Goal: Obtain resource: Download file/media

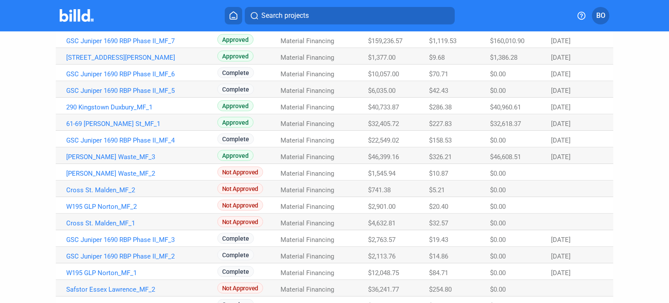
scroll to position [196, 0]
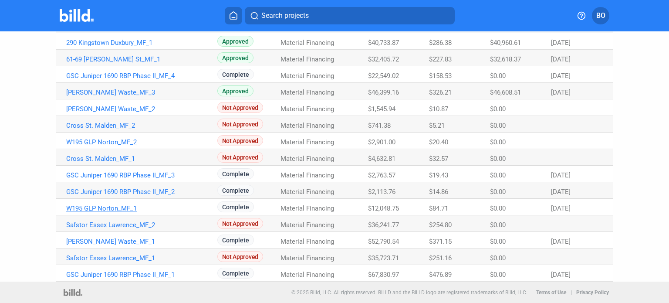
drag, startPoint x: 113, startPoint y: 210, endPoint x: 84, endPoint y: 210, distance: 29.2
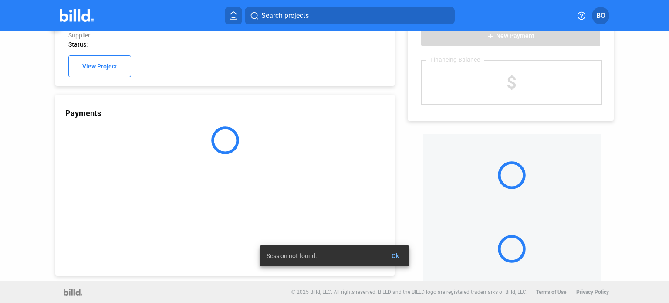
scroll to position [28, 0]
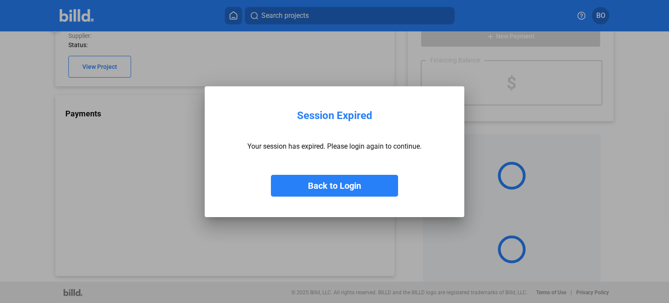
click at [347, 186] on button "Back to Login" at bounding box center [334, 186] width 127 height 22
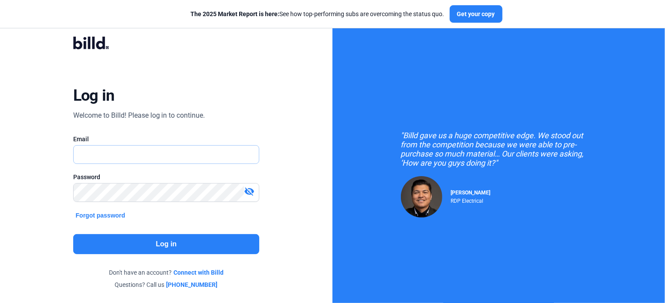
type input "[EMAIL_ADDRESS][DOMAIN_NAME]"
click at [195, 247] on button "Log in" at bounding box center [166, 244] width 186 height 20
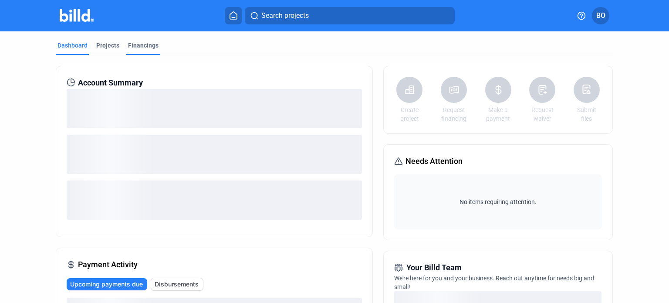
click at [132, 49] on div "Financings" at bounding box center [143, 45] width 30 height 9
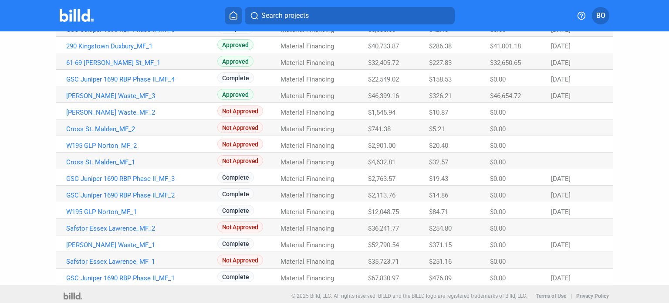
scroll to position [196, 0]
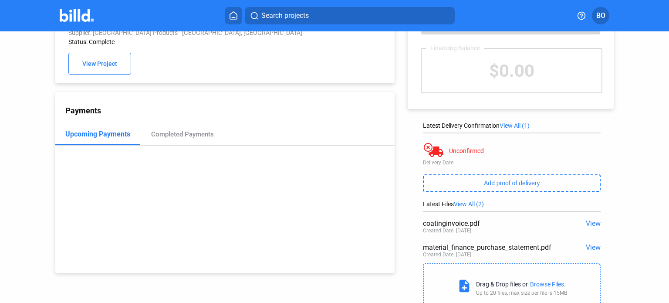
scroll to position [44, 0]
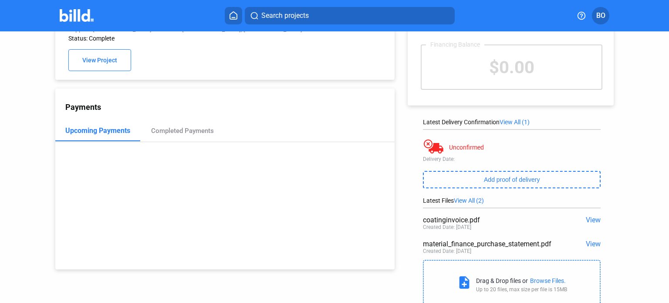
click at [586, 219] on span "View" at bounding box center [593, 220] width 15 height 8
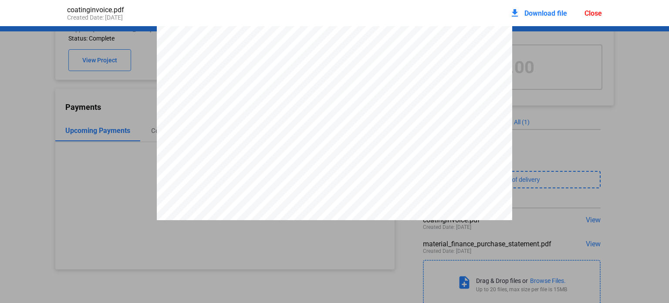
click at [531, 15] on span "Download file" at bounding box center [545, 13] width 43 height 8
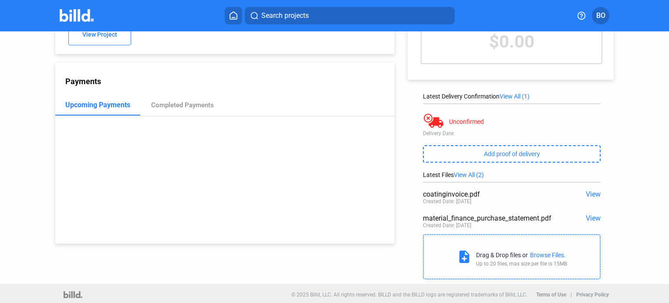
scroll to position [72, 0]
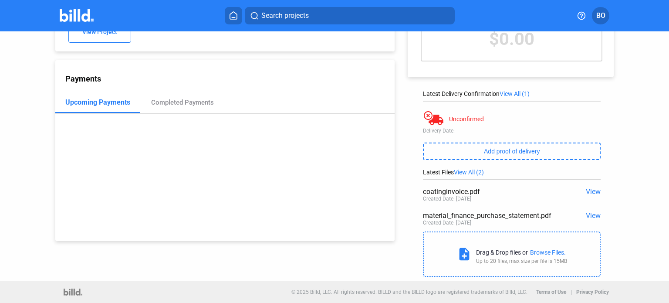
click at [589, 190] on span "View" at bounding box center [593, 191] width 15 height 8
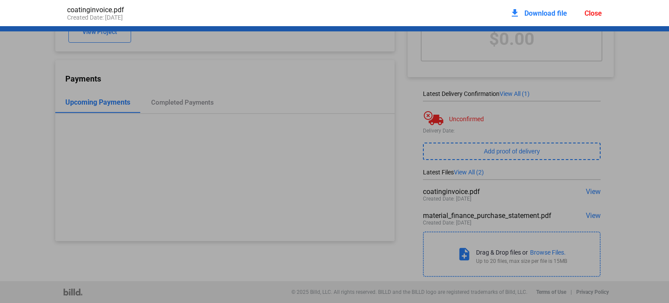
scroll to position [4, 0]
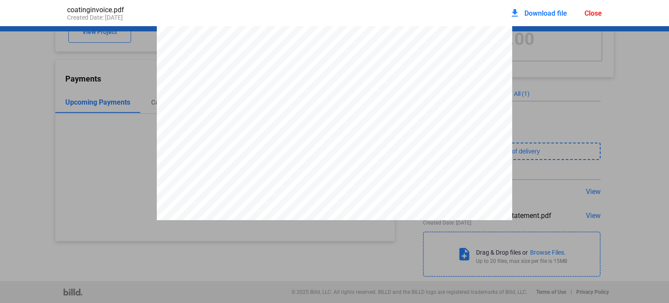
click at [592, 16] on div "Close" at bounding box center [593, 13] width 17 height 8
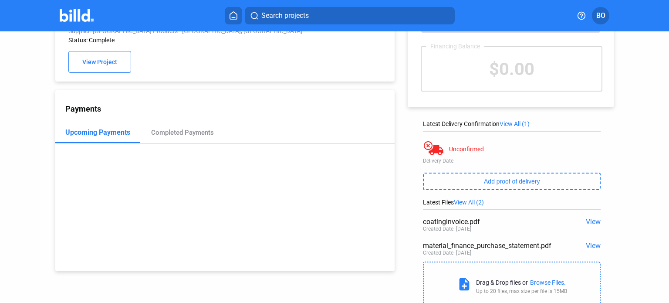
scroll to position [0, 0]
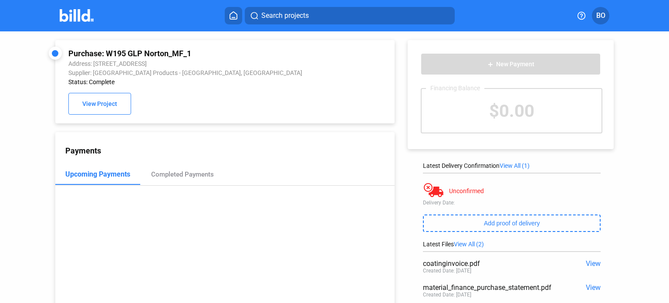
drag, startPoint x: 106, startPoint y: 52, endPoint x: 196, endPoint y: 53, distance: 90.2
click at [196, 53] on div "Purchase: W195 GLP Norton_MF_1" at bounding box center [193, 53] width 251 height 9
copy div "W195 GLP Norton_MF_1"
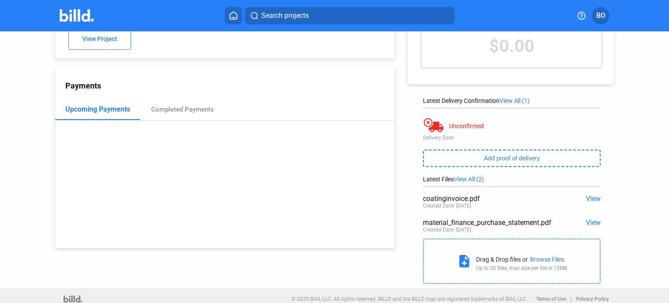
scroll to position [72, 0]
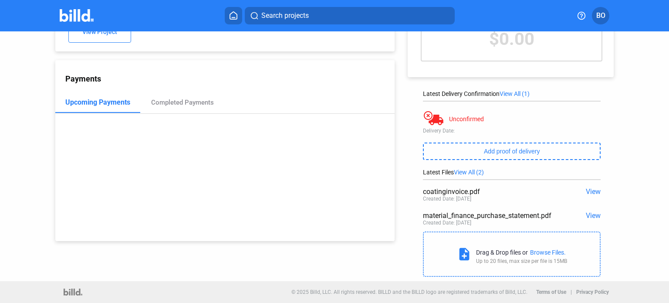
click at [588, 191] on span "View" at bounding box center [593, 191] width 15 height 8
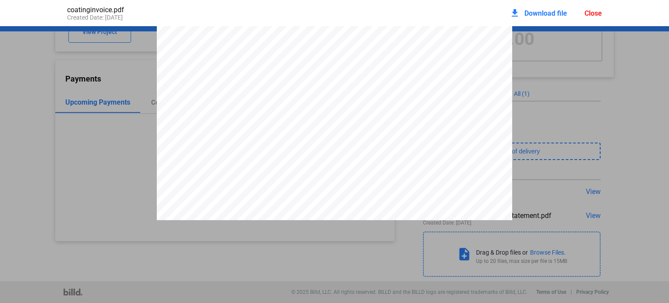
scroll to position [274, 0]
click at [596, 12] on div "Close" at bounding box center [593, 13] width 17 height 8
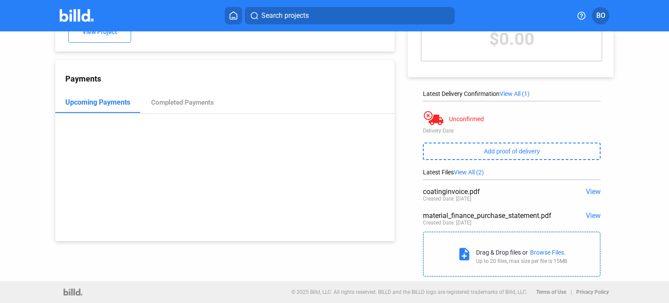
scroll to position [0, 0]
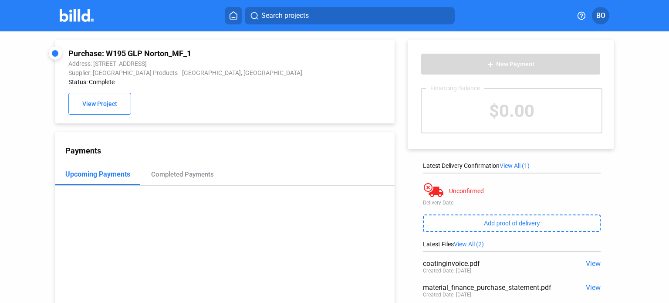
click at [83, 16] on img at bounding box center [77, 15] width 34 height 13
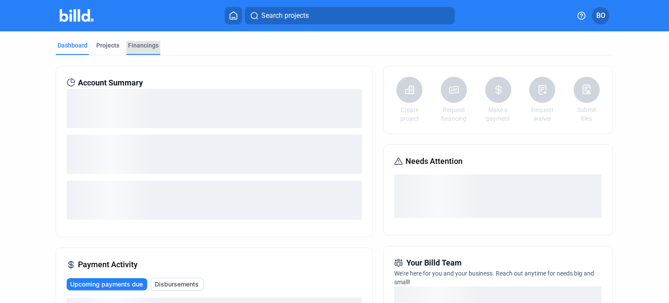
click at [147, 48] on div "Financings" at bounding box center [143, 45] width 30 height 9
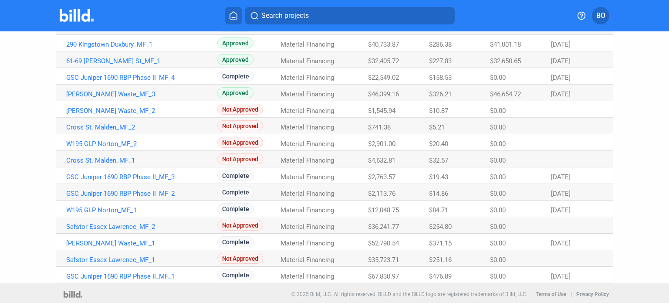
scroll to position [196, 0]
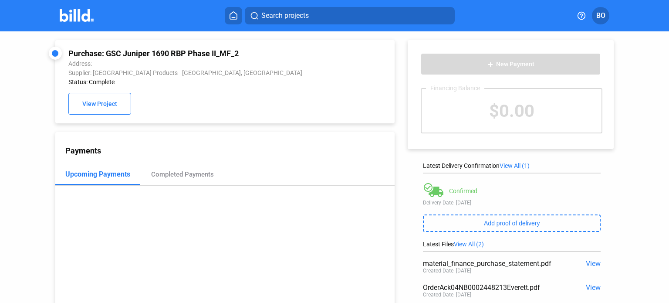
scroll to position [72, 0]
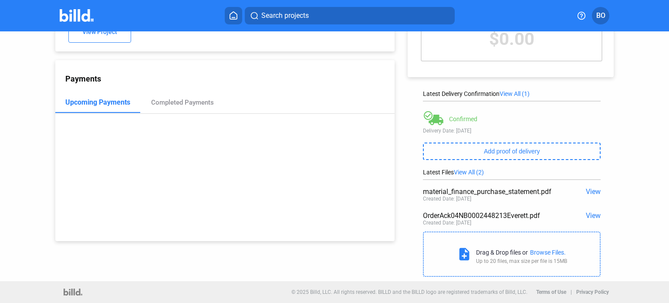
click at [591, 192] on span "View" at bounding box center [593, 191] width 15 height 8
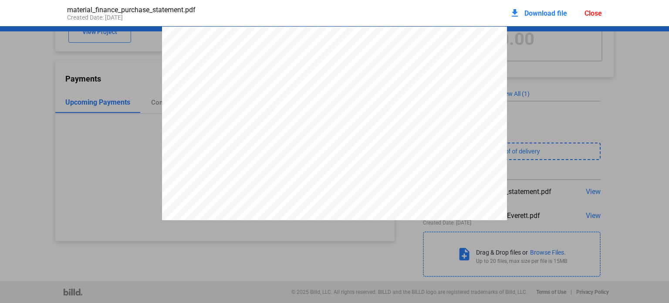
scroll to position [4, 0]
click at [589, 10] on div "Close" at bounding box center [593, 13] width 17 height 8
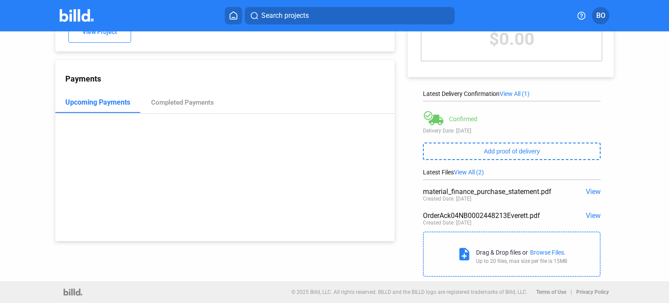
click at [589, 219] on span "View" at bounding box center [593, 215] width 15 height 8
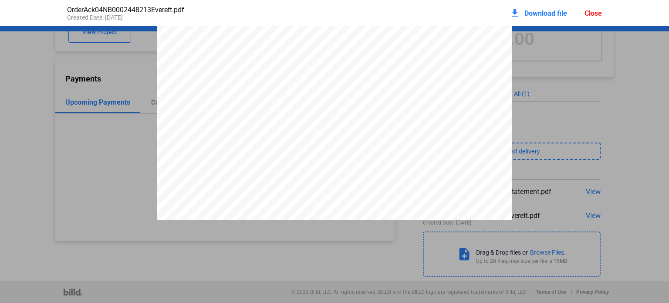
scroll to position [274, 0]
click at [595, 14] on div "Close" at bounding box center [593, 13] width 17 height 8
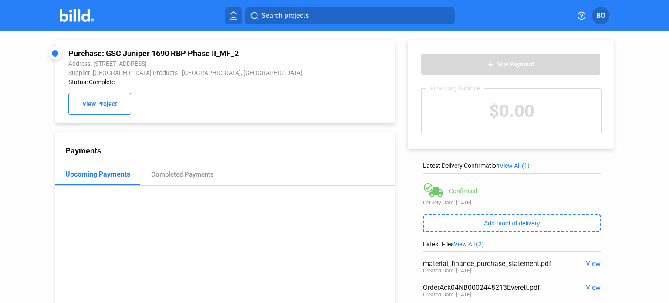
drag, startPoint x: 243, startPoint y: 52, endPoint x: 108, endPoint y: 48, distance: 135.1
click at [108, 49] on div "Purchase: GSC Juniper 1690 RBP Phase II_MF_2" at bounding box center [193, 53] width 251 height 9
copy div "GSC Juniper 1690 RBP Phase II_MF_2"
click at [73, 19] on img at bounding box center [77, 15] width 34 height 13
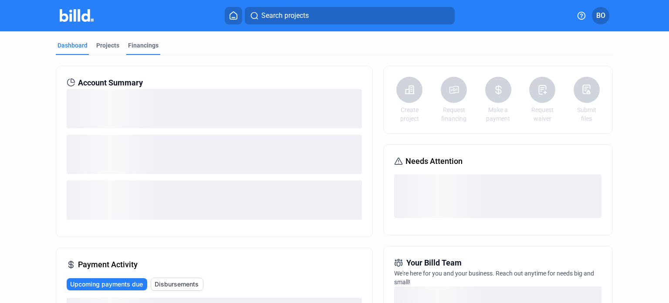
click at [138, 44] on div "Financings" at bounding box center [143, 45] width 30 height 9
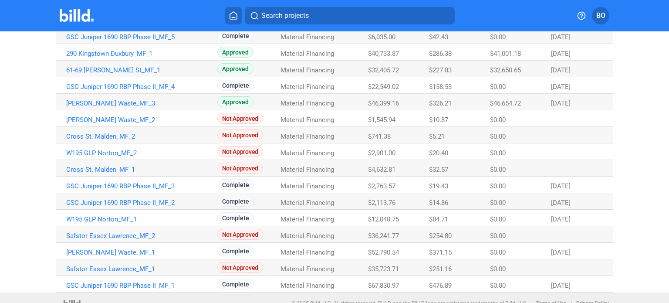
scroll to position [196, 0]
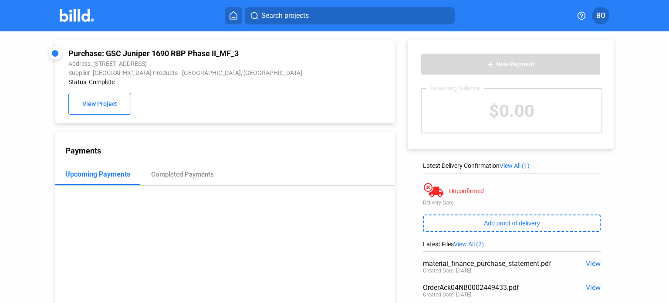
drag, startPoint x: 248, startPoint y: 53, endPoint x: 106, endPoint y: 54, distance: 141.6
click at [106, 54] on div "Purchase: GSC Juniper 1690 RBP Phase II_MF_3" at bounding box center [193, 53] width 251 height 9
copy div "GSC Juniper 1690 RBP Phase II_MF_3"
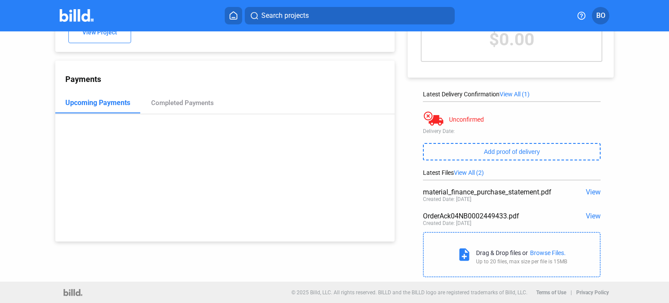
scroll to position [72, 0]
click at [588, 217] on span "View" at bounding box center [593, 215] width 15 height 8
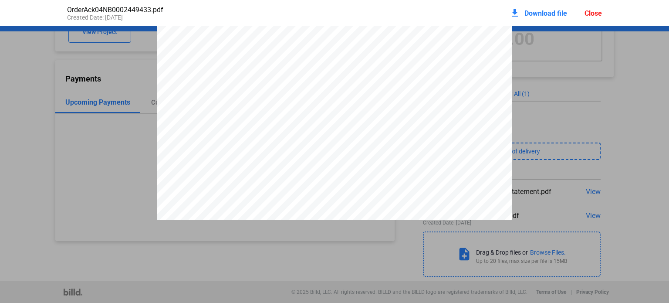
scroll to position [0, 0]
click at [596, 15] on div "Close" at bounding box center [593, 13] width 17 height 8
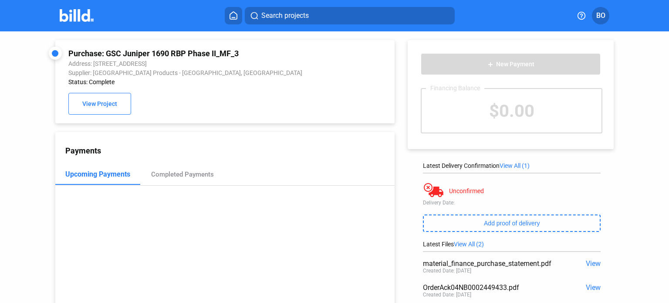
click at [77, 11] on img at bounding box center [77, 15] width 34 height 13
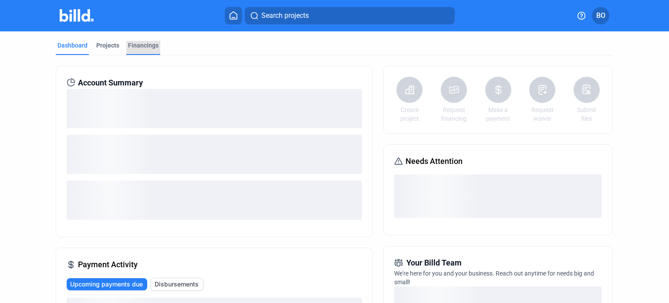
click at [146, 47] on div "Financings" at bounding box center [143, 45] width 30 height 9
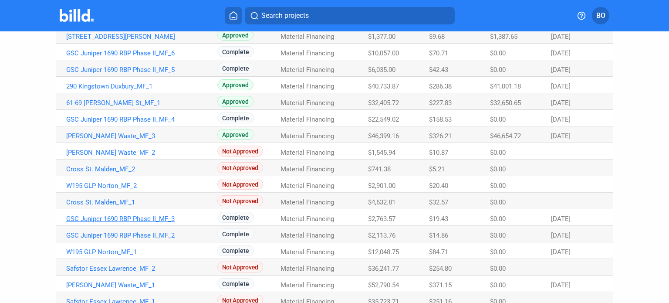
scroll to position [108, 0]
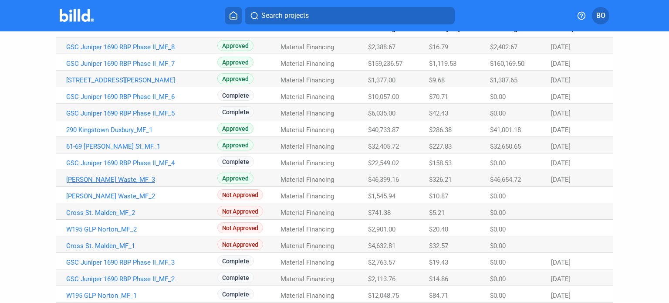
click at [112, 51] on link "[PERSON_NAME] Waste_MF_3" at bounding box center [141, 47] width 151 height 8
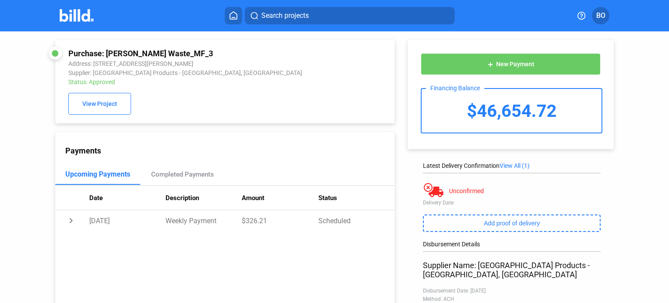
drag, startPoint x: 178, startPoint y: 53, endPoint x: 107, endPoint y: 47, distance: 71.3
click at [107, 47] on div "Purchase: [PERSON_NAME] Waste_MF_3 Address: [STREET_ADDRESS][PERSON_NAME] Suppl…" at bounding box center [224, 81] width 339 height 83
copy div "[PERSON_NAME] Waste_MF_3"
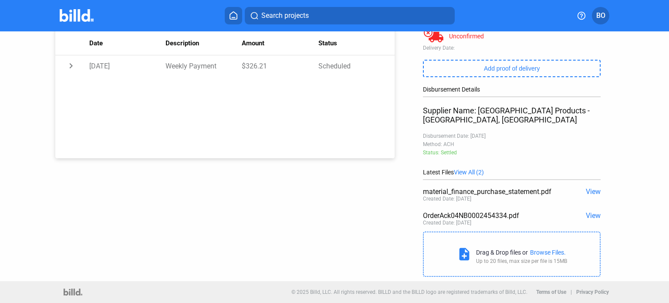
scroll to position [156, 0]
click at [588, 217] on span "View" at bounding box center [593, 215] width 15 height 8
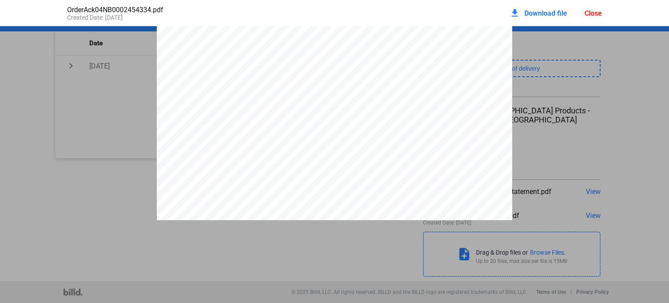
scroll to position [477, 0]
drag, startPoint x: 394, startPoint y: 52, endPoint x: 458, endPoint y: 54, distance: 64.1
click at [458, 47] on span "04NB0002454334" at bounding box center [428, 43] width 65 height 8
click at [534, 7] on div "download Download file" at bounding box center [538, 12] width 57 height 19
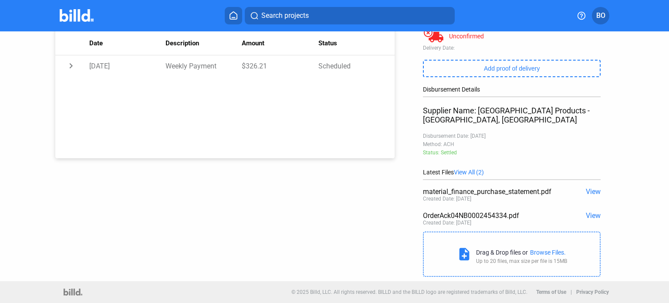
click at [589, 217] on span "View" at bounding box center [593, 215] width 15 height 8
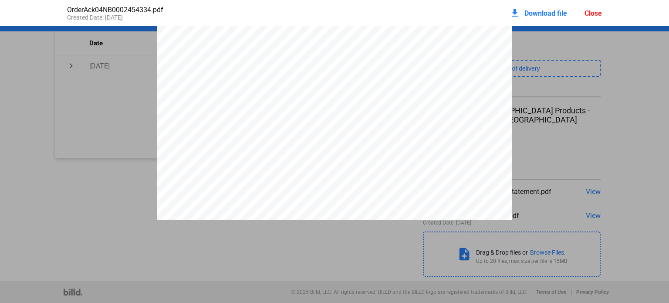
scroll to position [739, 0]
click at [595, 14] on div "Close" at bounding box center [593, 13] width 17 height 8
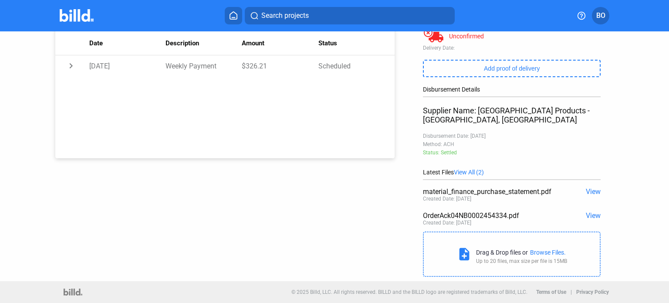
scroll to position [0, 0]
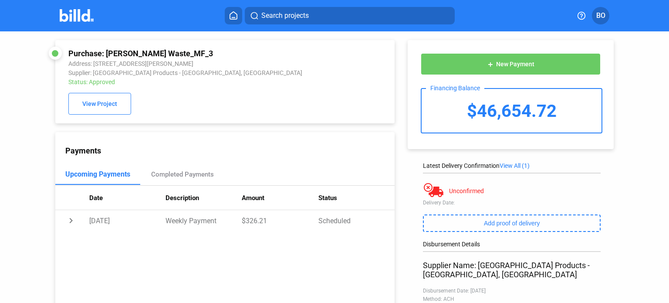
click at [76, 12] on img at bounding box center [77, 15] width 34 height 13
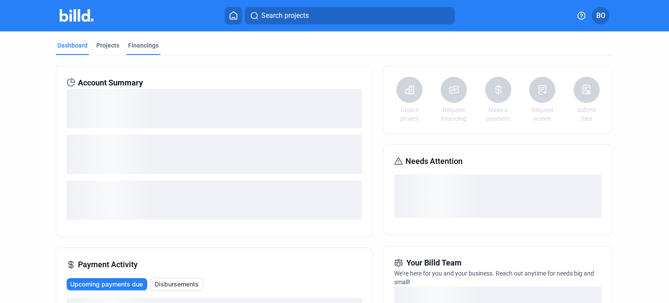
click at [136, 47] on div "Financings" at bounding box center [143, 45] width 30 height 9
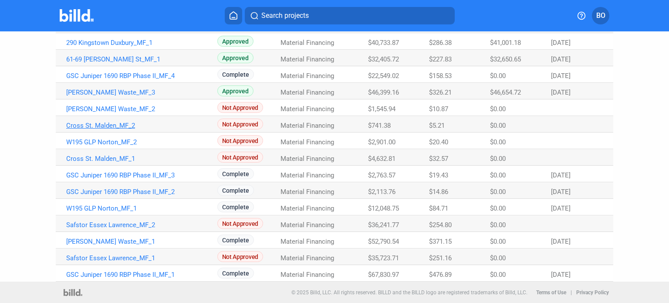
scroll to position [152, 0]
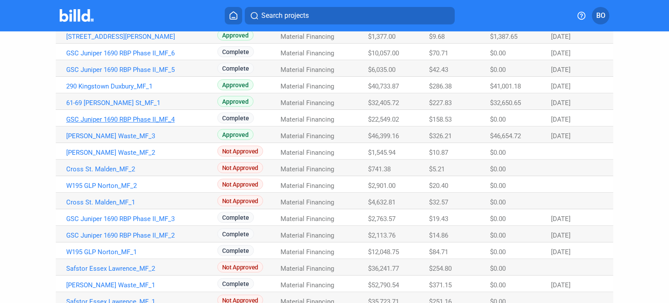
click at [162, 7] on link "GSC Juniper 1690 RBP Phase II_MF_4" at bounding box center [141, 4] width 151 height 8
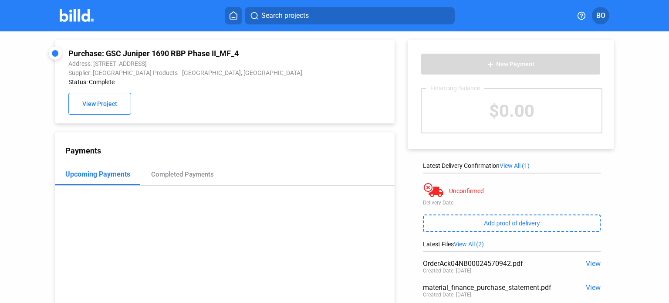
drag, startPoint x: 246, startPoint y: 52, endPoint x: 108, endPoint y: 52, distance: 138.5
click at [108, 52] on div "Purchase: GSC Juniper 1690 RBP Phase II_MF_4" at bounding box center [193, 53] width 251 height 9
copy div "GSC Juniper 1690 RBP Phase II_MF_4"
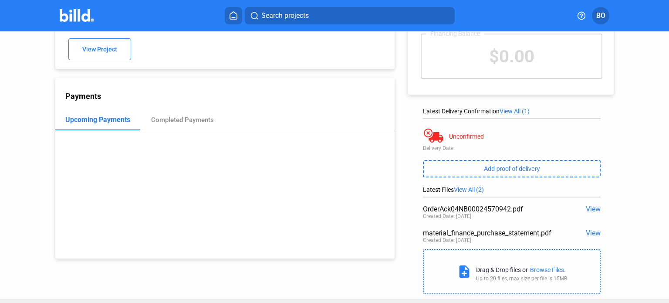
scroll to position [72, 0]
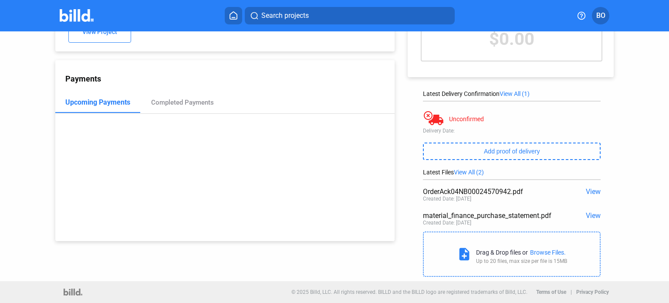
click at [586, 189] on span "View" at bounding box center [593, 191] width 15 height 8
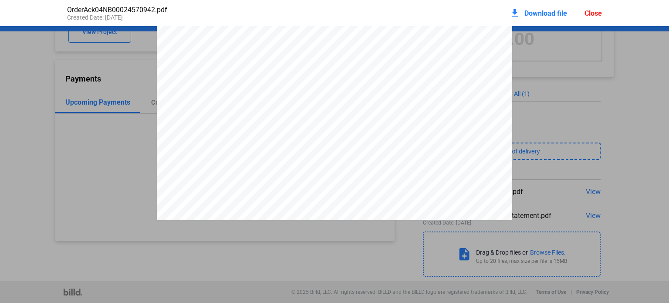
scroll to position [0, 0]
click at [591, 13] on div "Close" at bounding box center [593, 13] width 17 height 8
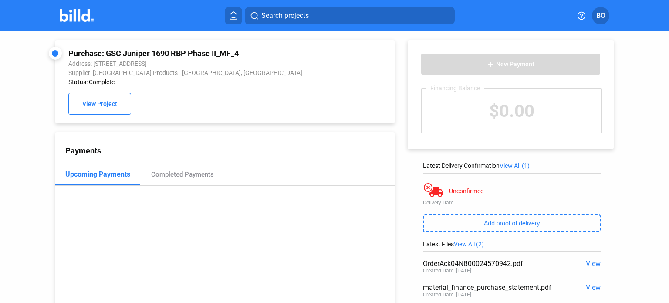
click at [78, 15] on img at bounding box center [77, 15] width 34 height 13
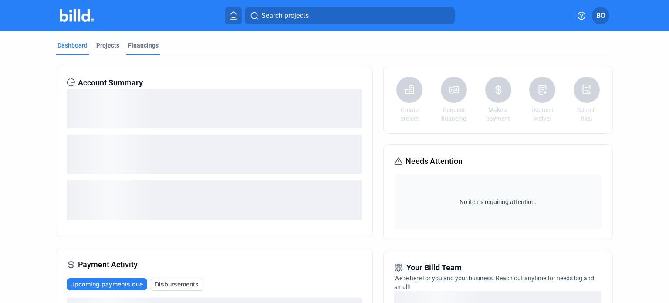
click at [139, 43] on div "Financings" at bounding box center [143, 45] width 30 height 9
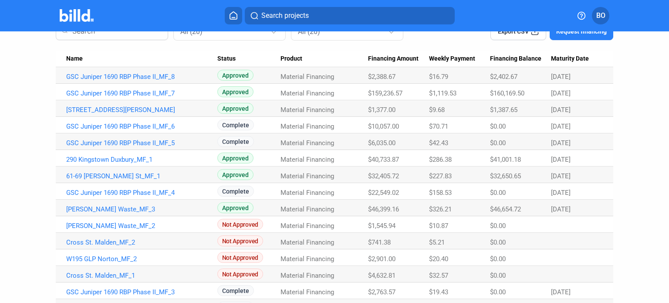
scroll to position [87, 0]
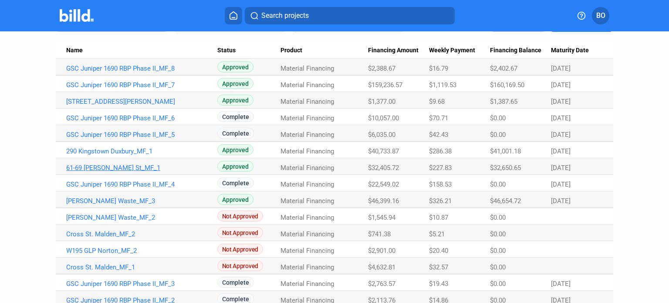
click at [105, 72] on link "61-69 [PERSON_NAME] St_MF_1" at bounding box center [141, 68] width 151 height 8
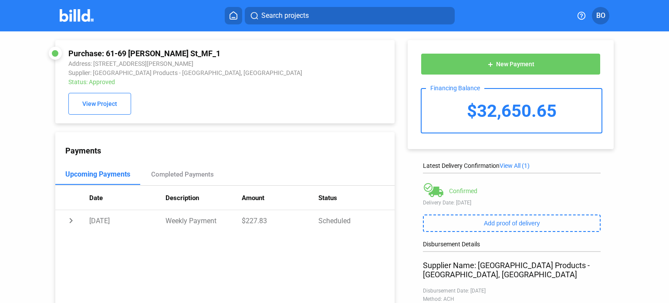
drag, startPoint x: 189, startPoint y: 51, endPoint x: 106, endPoint y: 54, distance: 83.3
click at [106, 54] on div "Purchase: 61-69 [PERSON_NAME] St_MF_1" at bounding box center [193, 53] width 251 height 9
copy div "61-69 [PERSON_NAME] St_MF_1"
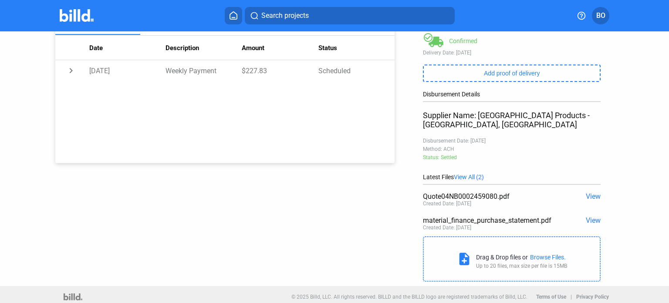
scroll to position [156, 0]
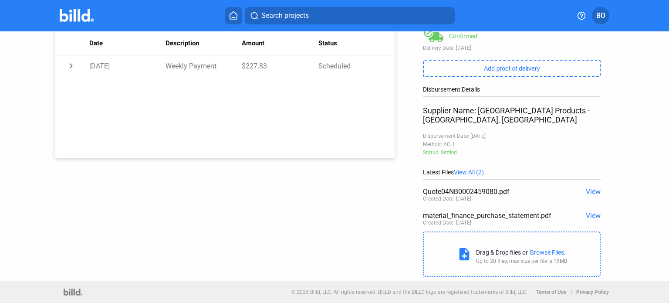
click at [586, 189] on span "View" at bounding box center [593, 191] width 15 height 8
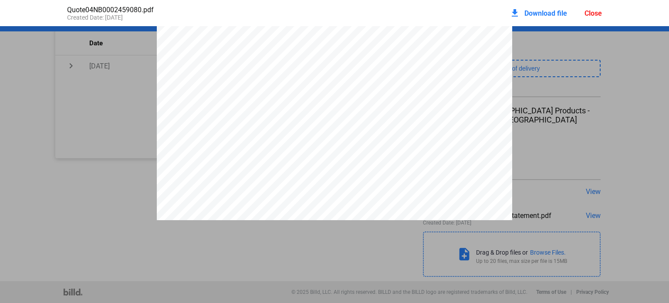
scroll to position [0, 0]
drag, startPoint x: 409, startPoint y: 66, endPoint x: 460, endPoint y: 67, distance: 51.0
click at [460, 67] on div "Account: Account: Phone:Phone: Branch:Branch: Fax:Fax: Bill To: Ship To: NorthE…" at bounding box center [334, 257] width 355 height 460
click at [464, 67] on span "04NB0002459080" at bounding box center [444, 65] width 65 height 8
drag, startPoint x: 474, startPoint y: 65, endPoint x: 412, endPoint y: 70, distance: 62.9
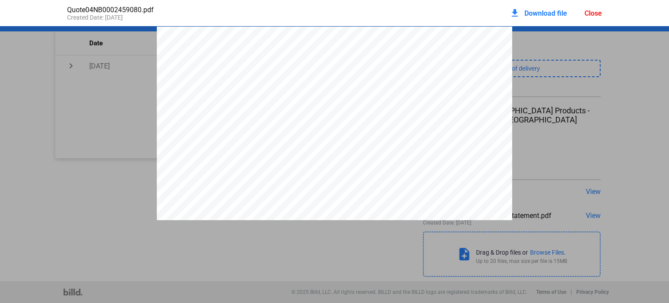
click at [412, 69] on span "04NB0002459080" at bounding box center [444, 65] width 65 height 8
click at [533, 9] on span "Download file" at bounding box center [545, 13] width 43 height 8
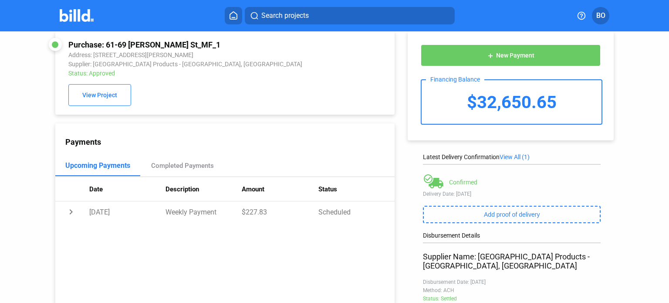
scroll to position [0, 0]
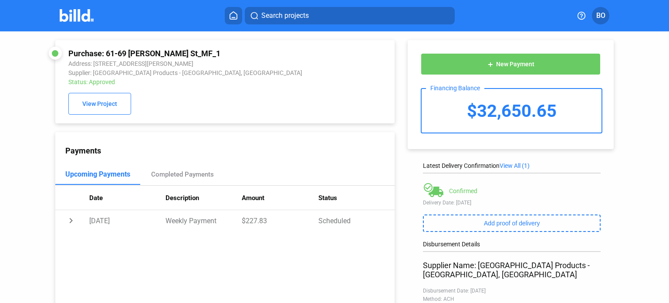
click at [82, 12] on img at bounding box center [77, 15] width 34 height 13
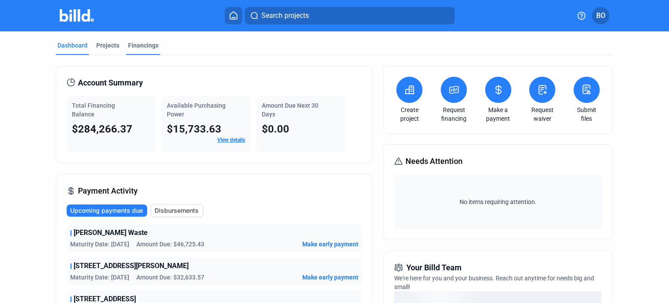
click at [142, 48] on div "Financings" at bounding box center [143, 45] width 30 height 9
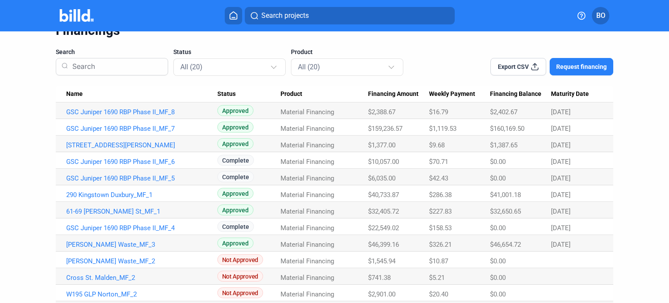
scroll to position [87, 0]
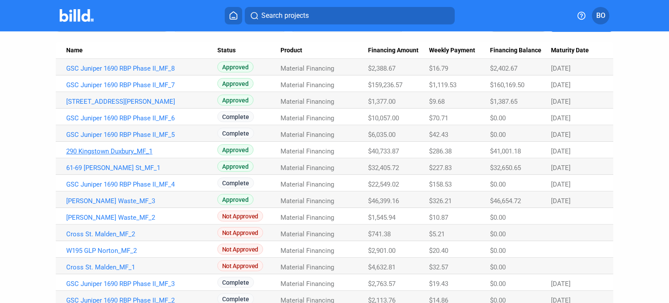
click at [125, 72] on link "290 Kingstown Duxbury_MF_1" at bounding box center [141, 68] width 151 height 8
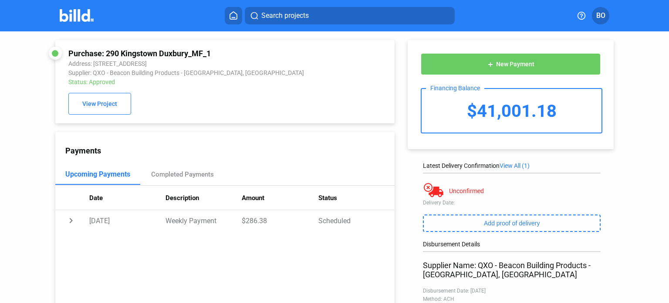
scroll to position [156, 0]
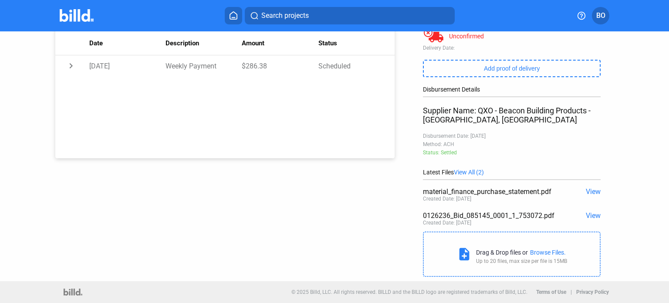
click at [586, 214] on span "View" at bounding box center [593, 215] width 15 height 8
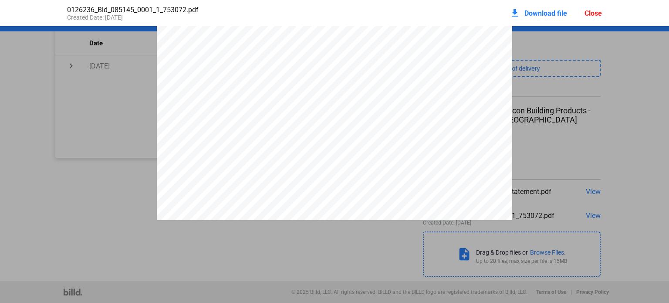
scroll to position [1668, 0]
click at [592, 10] on div "Close" at bounding box center [593, 13] width 17 height 8
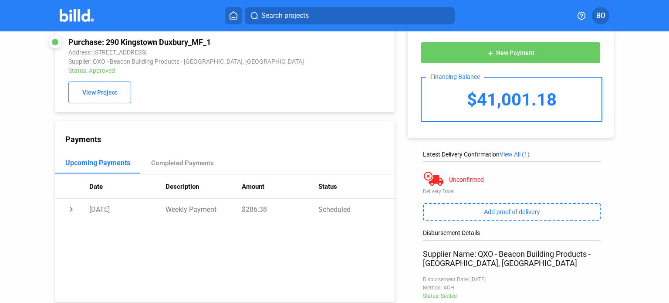
scroll to position [0, 0]
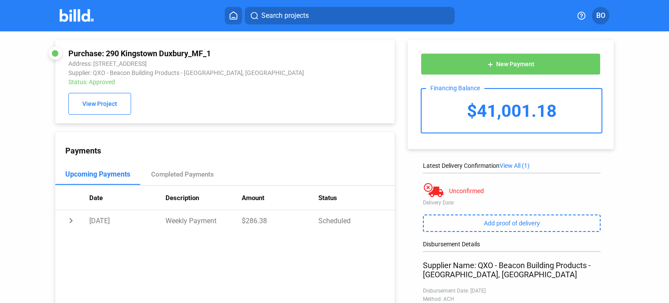
drag, startPoint x: 105, startPoint y: 54, endPoint x: 211, endPoint y: 50, distance: 106.3
click at [211, 50] on div "Purchase: 290 Kingstown Duxbury_MF_1" at bounding box center [193, 53] width 251 height 9
copy div "290 Kingstown Duxbury_MF_1"
click at [259, 112] on div "Purchase: 290 Kingstown Duxbury_MF_1 Address: [STREET_ADDRESS] Supplier: QXO - …" at bounding box center [224, 82] width 313 height 66
click at [78, 15] on img at bounding box center [77, 15] width 34 height 13
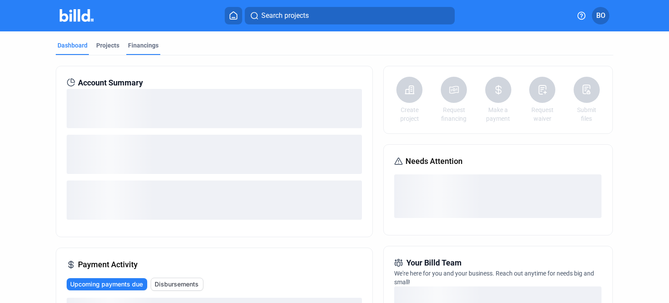
click at [144, 45] on div "Financings" at bounding box center [143, 45] width 30 height 9
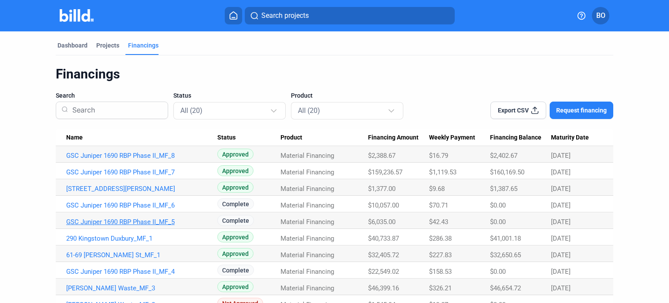
click at [122, 159] on link "GSC Juniper 1690 RBP Phase II_MF_5" at bounding box center [141, 156] width 151 height 8
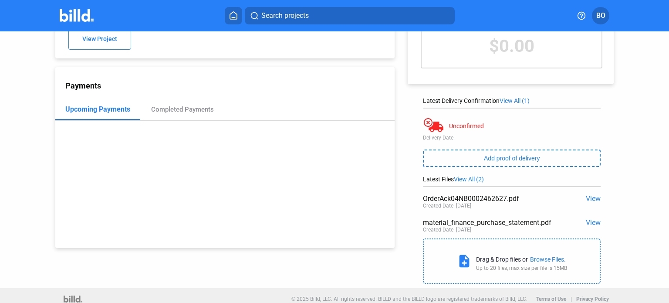
scroll to position [72, 0]
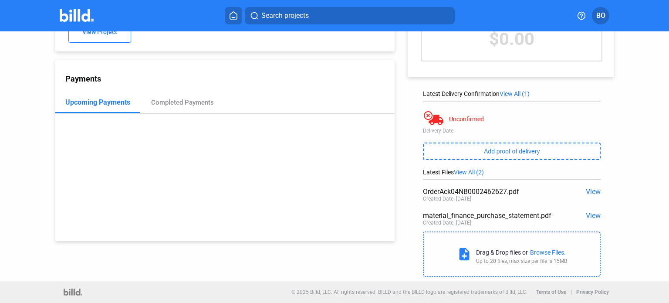
click at [589, 190] on span "View" at bounding box center [593, 191] width 15 height 8
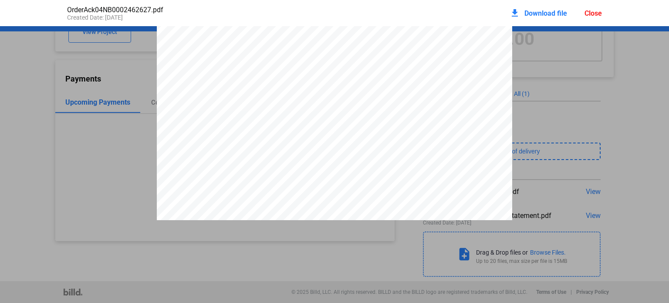
scroll to position [0, 0]
click at [592, 12] on div "Close" at bounding box center [593, 13] width 17 height 8
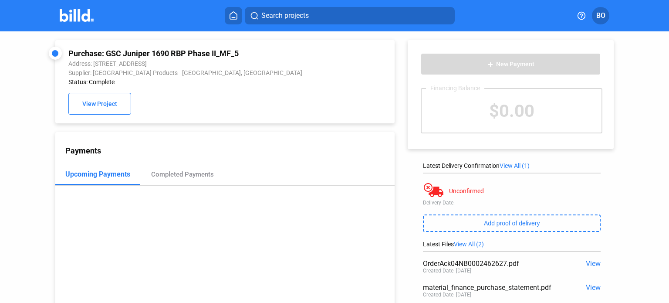
drag, startPoint x: 241, startPoint y: 52, endPoint x: 106, endPoint y: 47, distance: 135.6
click at [106, 47] on div "Purchase: GSC Juniper 1690 RBP Phase II_MF_5 Address: [STREET_ADDRESS] Supplier…" at bounding box center [224, 81] width 339 height 83
copy div "GSC Juniper 1690 RBP Phase II_MF_5"
click at [590, 260] on span "View" at bounding box center [593, 263] width 15 height 8
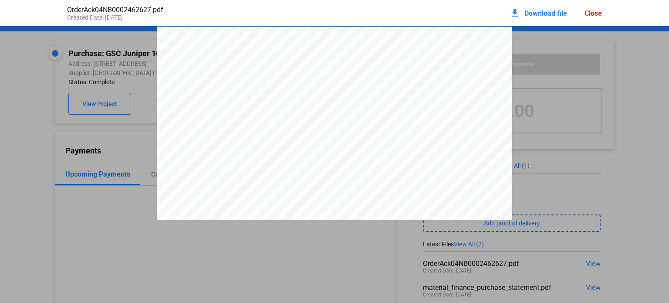
scroll to position [4, 0]
drag, startPoint x: 396, startPoint y: 61, endPoint x: 457, endPoint y: 60, distance: 61.9
click at [457, 60] on span "04NB0002462627" at bounding box center [428, 59] width 65 height 8
click at [591, 14] on div "Close" at bounding box center [593, 13] width 17 height 8
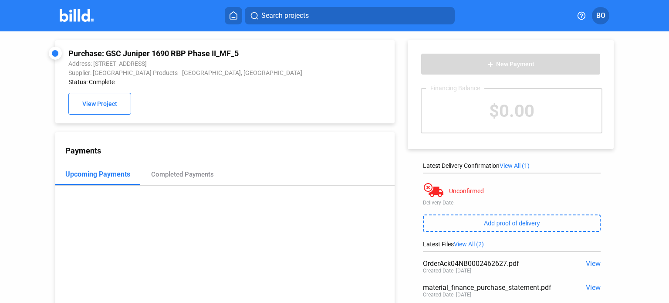
click at [74, 17] on img at bounding box center [77, 15] width 34 height 13
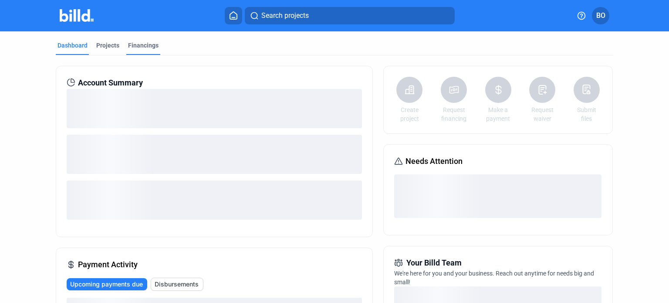
click at [143, 51] on div "Financings" at bounding box center [143, 48] width 34 height 14
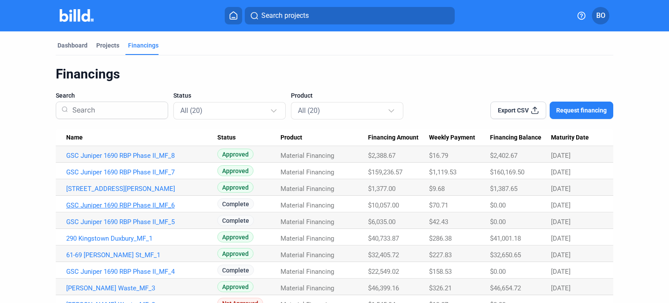
click at [159, 159] on link "GSC Juniper 1690 RBP Phase II_MF_6" at bounding box center [141, 156] width 151 height 8
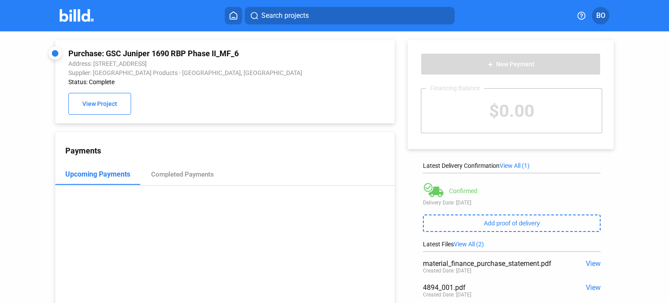
click at [591, 285] on span "View" at bounding box center [593, 287] width 15 height 8
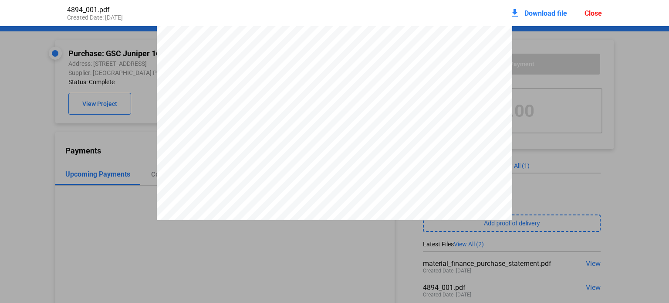
scroll to position [274, 0]
click at [594, 17] on div "Close" at bounding box center [593, 13] width 17 height 8
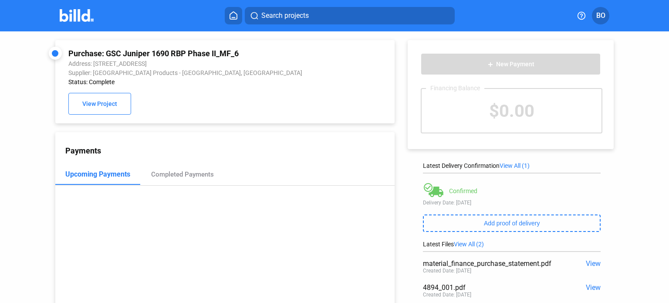
drag, startPoint x: 255, startPoint y: 52, endPoint x: 105, endPoint y: 45, distance: 150.5
click at [105, 45] on div "Purchase: GSC Juniper 1690 RBP Phase II_MF_6 Address: [STREET_ADDRESS] Supplier…" at bounding box center [224, 81] width 339 height 83
copy div "GSC Juniper 1690 RBP Phase II_MF_6"
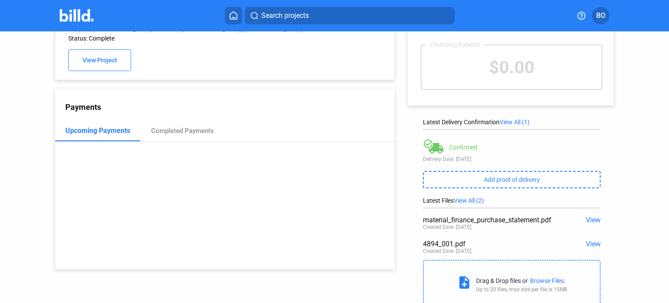
click at [587, 243] on span "View" at bounding box center [593, 244] width 15 height 8
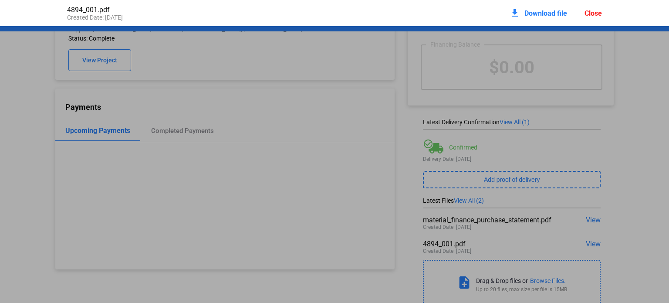
scroll to position [4, 0]
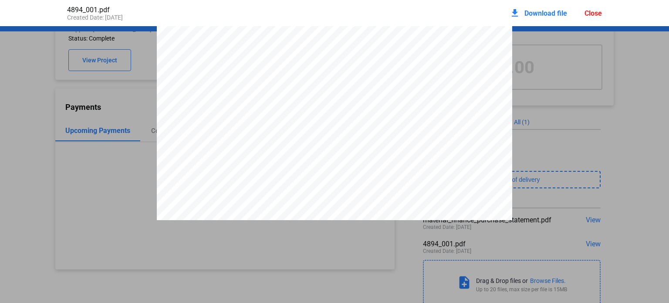
drag, startPoint x: 398, startPoint y: 57, endPoint x: 455, endPoint y: 61, distance: 57.2
click at [455, 61] on div at bounding box center [334, 252] width 355 height 460
click at [594, 15] on div "Close" at bounding box center [593, 13] width 17 height 8
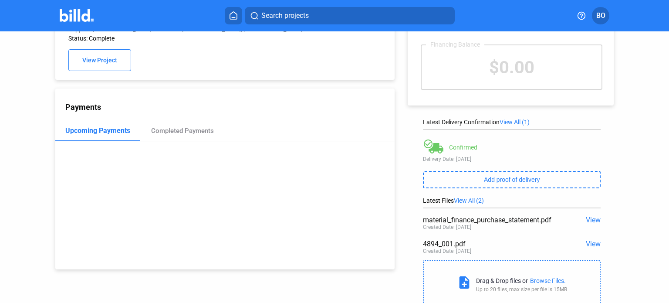
scroll to position [0, 0]
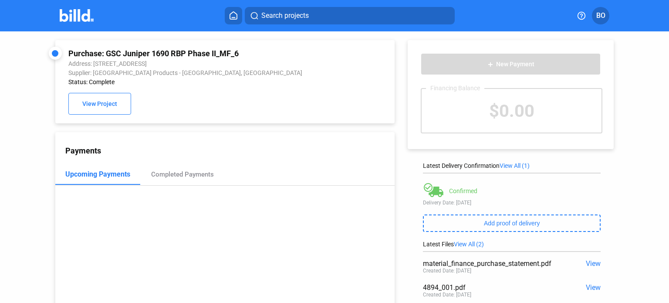
click at [79, 13] on img at bounding box center [77, 15] width 34 height 13
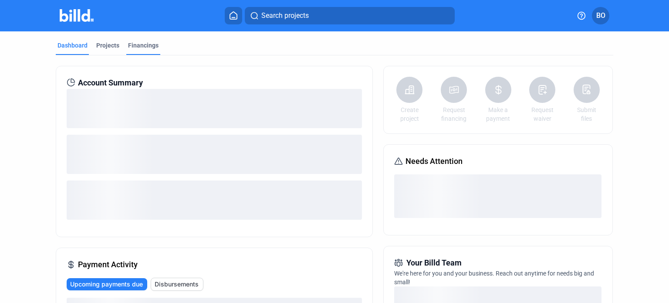
click at [142, 44] on div "Financings" at bounding box center [143, 45] width 30 height 9
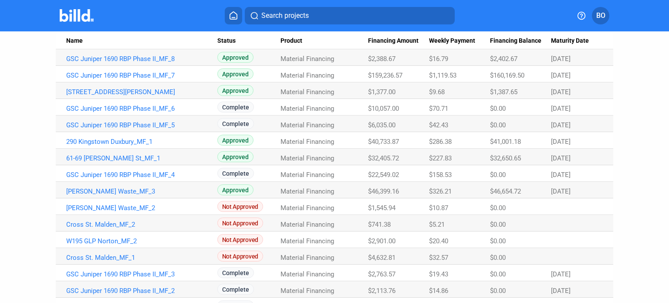
scroll to position [21, 0]
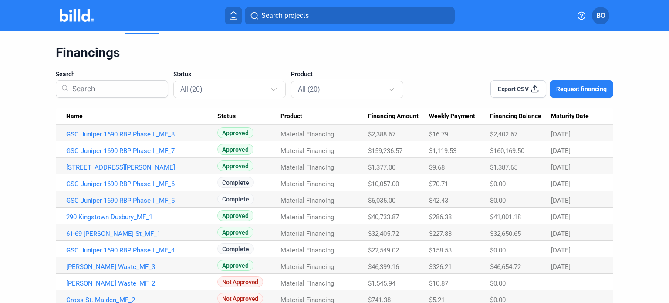
click at [118, 138] on link "[STREET_ADDRESS][PERSON_NAME]" at bounding box center [141, 134] width 151 height 8
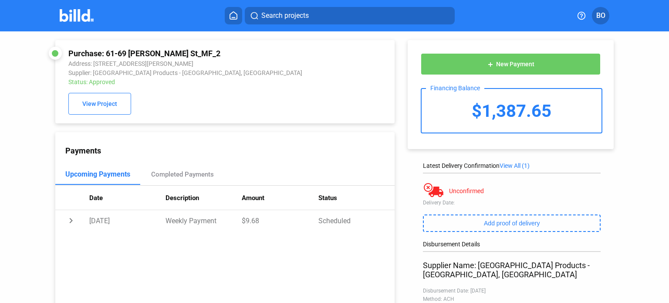
drag, startPoint x: 188, startPoint y: 52, endPoint x: 105, endPoint y: 54, distance: 83.7
click at [105, 54] on div "Purchase: 61-69 [PERSON_NAME] St_MF_2" at bounding box center [193, 53] width 251 height 9
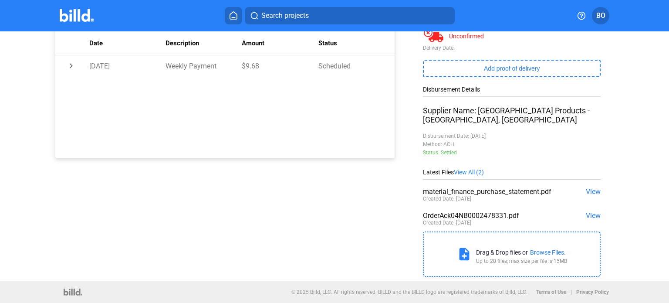
click at [592, 215] on span "View" at bounding box center [593, 215] width 15 height 8
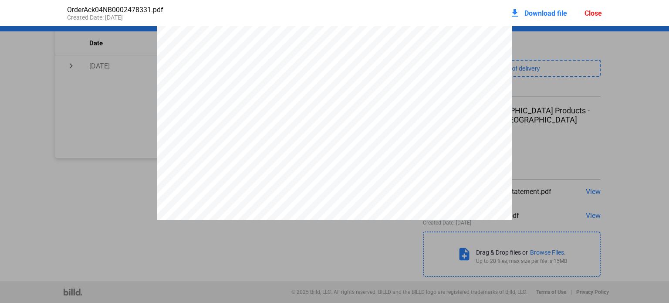
scroll to position [0, 0]
drag, startPoint x: 468, startPoint y: 81, endPoint x: 454, endPoint y: 81, distance: 13.9
click at [454, 81] on div "QUANTITY UOM ITEM/DESCRIPTION PRICE/UOM AMOUNT Account:Account: Phone:Phone: Br…" at bounding box center [334, 257] width 355 height 460
click at [439, 73] on div "QUANTITY UOM ITEM/DESCRIPTION PRICE/UOM AMOUNT Account:Account: Phone:Phone: Br…" at bounding box center [334, 257] width 355 height 460
click at [443, 66] on span "04NB0002478331" at bounding box center [428, 63] width 65 height 8
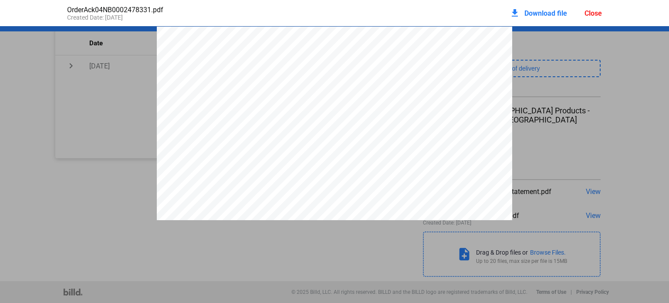
click at [443, 66] on span "04NB0002478331" at bounding box center [428, 63] width 65 height 8
click at [592, 10] on div "Close" at bounding box center [593, 13] width 17 height 8
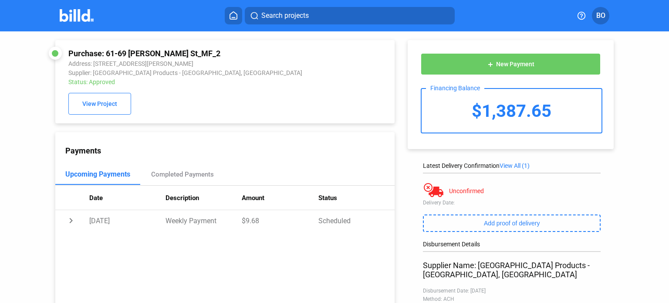
click at [87, 16] on img at bounding box center [77, 15] width 34 height 13
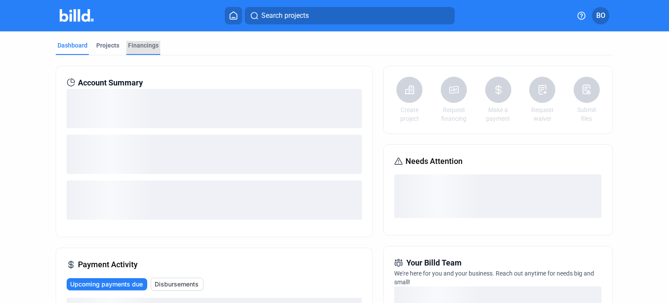
click at [152, 48] on div "Financings" at bounding box center [143, 45] width 30 height 9
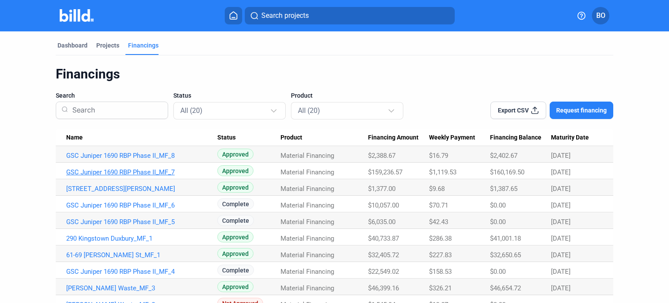
click at [132, 159] on link "GSC Juniper 1690 RBP Phase II_MF_7" at bounding box center [141, 156] width 151 height 8
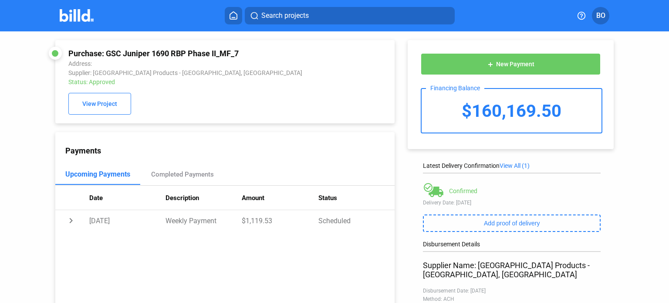
drag, startPoint x: 241, startPoint y: 48, endPoint x: 105, endPoint y: 54, distance: 136.5
click at [105, 54] on div "Purchase: GSC Juniper 1690 RBP Phase II_MF_7 Address: Supplier: [GEOGRAPHIC_DAT…" at bounding box center [224, 81] width 339 height 83
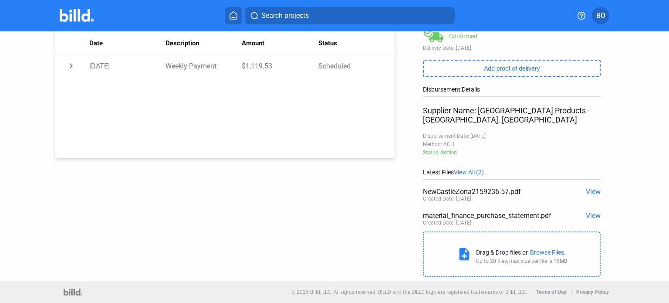
click at [588, 189] on span "View" at bounding box center [593, 191] width 15 height 8
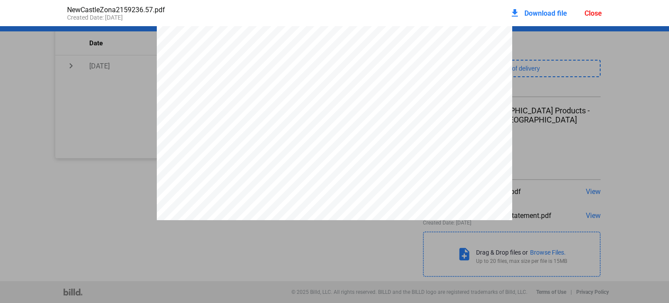
scroll to position [0, 0]
drag, startPoint x: 411, startPoint y: 68, endPoint x: 473, endPoint y: 67, distance: 62.3
click at [473, 67] on span "04NB0002466398" at bounding box center [444, 65] width 65 height 8
click at [537, 15] on span "Download file" at bounding box center [545, 13] width 43 height 8
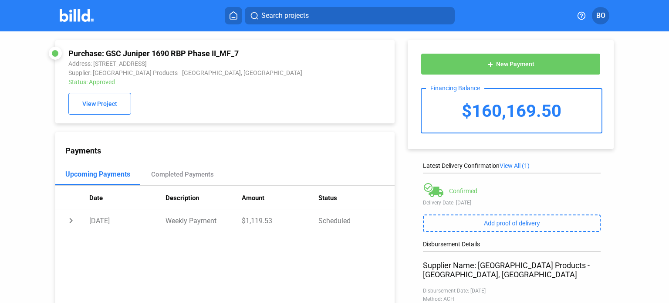
click at [77, 16] on img at bounding box center [77, 15] width 34 height 13
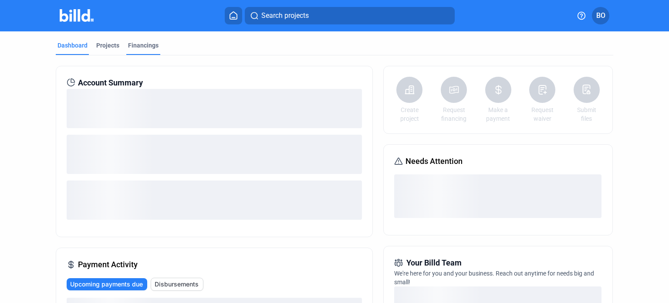
click at [134, 49] on div "Financings" at bounding box center [143, 45] width 30 height 9
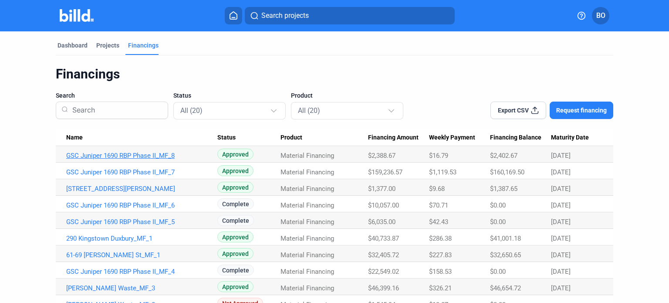
click at [133, 155] on link "GSC Juniper 1690 RBP Phase II_MF_8" at bounding box center [141, 156] width 151 height 8
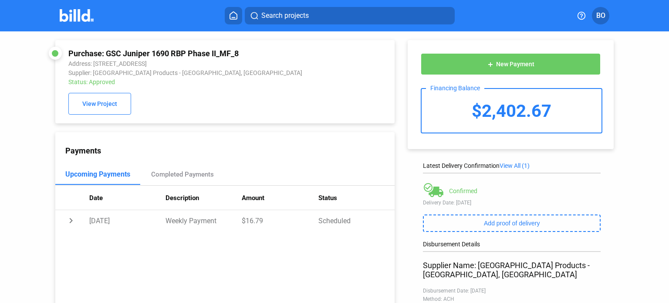
drag, startPoint x: 241, startPoint y: 54, endPoint x: 106, endPoint y: 56, distance: 135.5
click at [106, 56] on div "Purchase: GSC Juniper 1690 RBP Phase II_MF_8" at bounding box center [193, 53] width 251 height 9
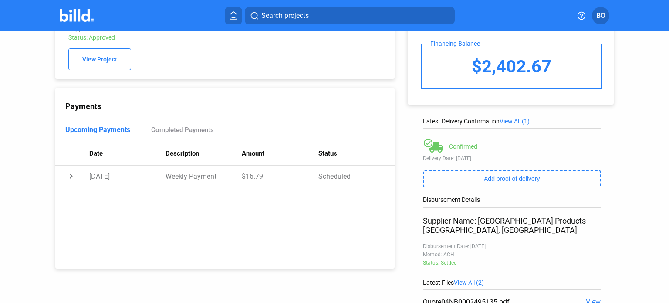
scroll to position [87, 0]
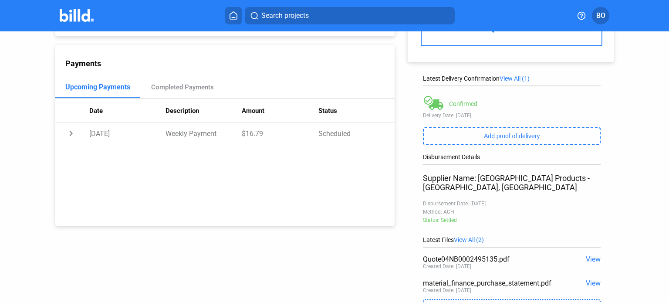
click at [589, 260] on span "View" at bounding box center [593, 259] width 15 height 8
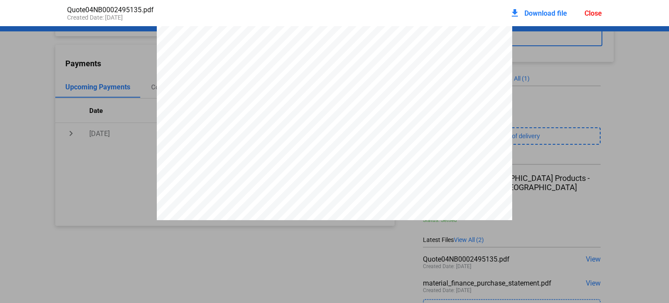
scroll to position [0, 0]
click at [592, 9] on div "Close" at bounding box center [593, 13] width 17 height 8
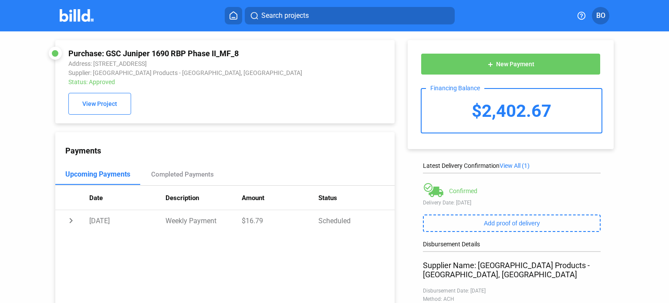
click at [76, 16] on img at bounding box center [77, 15] width 34 height 13
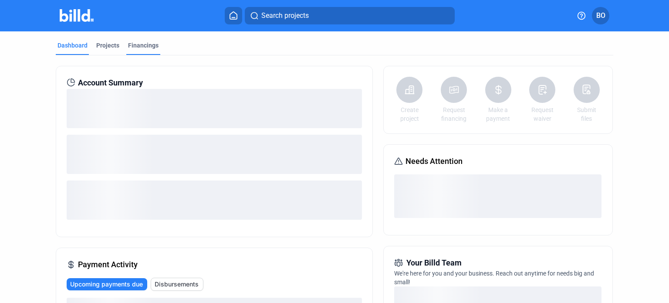
click at [134, 48] on div "Financings" at bounding box center [143, 45] width 30 height 9
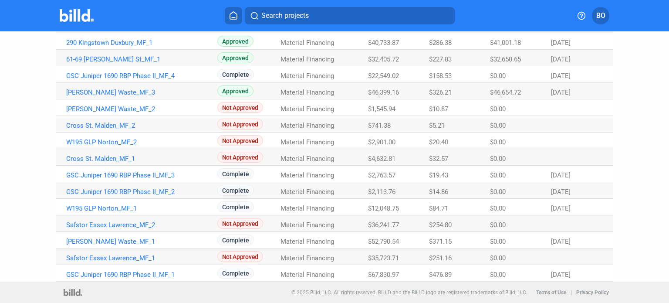
scroll to position [196, 0]
drag, startPoint x: 399, startPoint y: 207, endPoint x: 359, endPoint y: 206, distance: 40.5
click at [359, 206] on tr "W195 GLP Norton_MF_1 Complete Material Financing $12,048.75 $84.71 $0.00 [DATE]" at bounding box center [335, 207] width 558 height 17
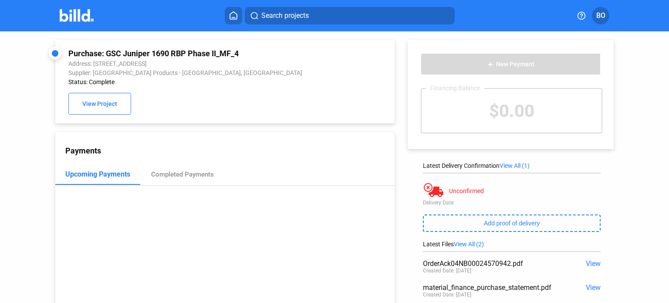
click at [79, 9] on img at bounding box center [77, 15] width 34 height 13
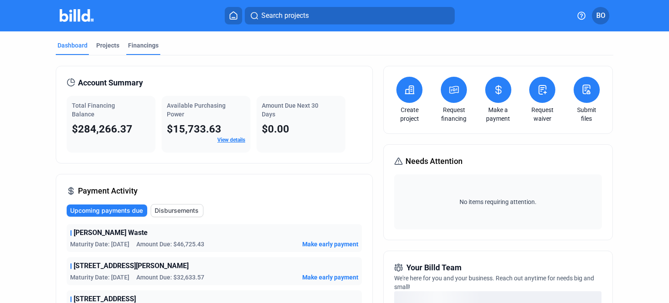
click at [141, 44] on div "Financings" at bounding box center [143, 45] width 30 height 9
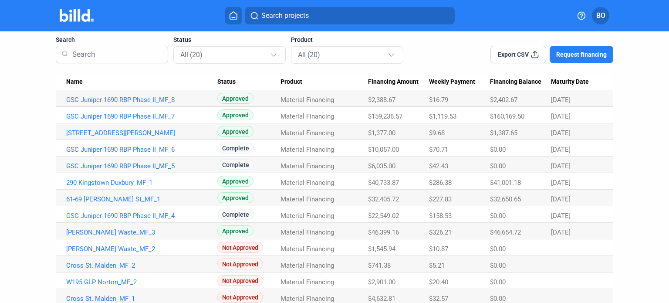
scroll to position [87, 0]
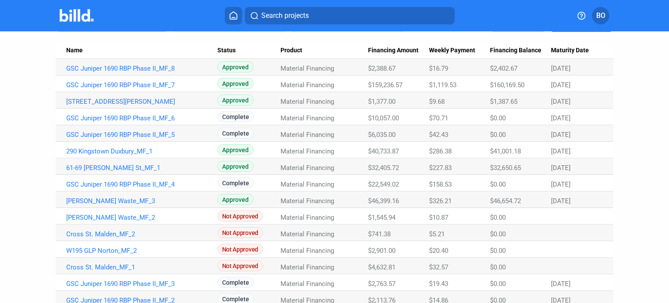
click at [71, 20] on img at bounding box center [77, 15] width 34 height 13
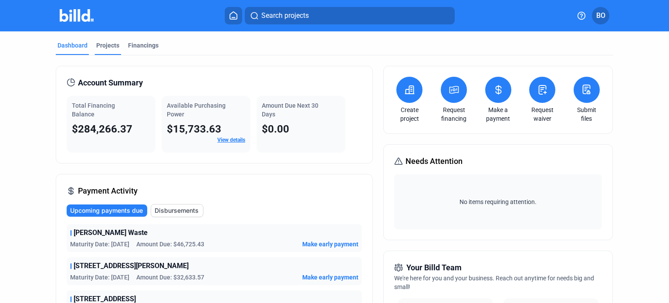
click at [105, 45] on div "Projects" at bounding box center [107, 45] width 23 height 9
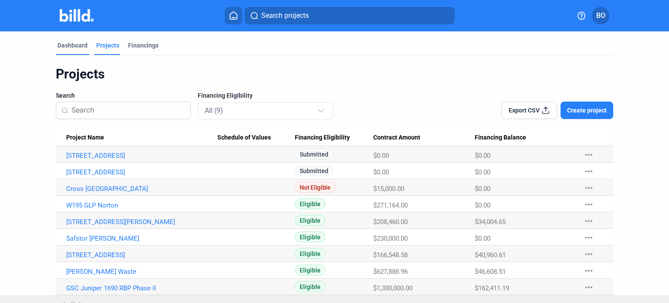
click at [75, 52] on div "Dashboard" at bounding box center [73, 48] width 34 height 14
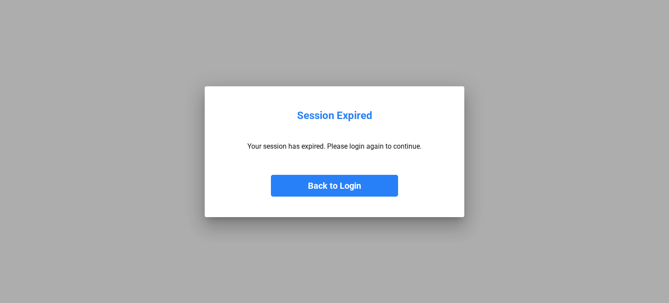
drag, startPoint x: 0, startPoint y: 0, endPoint x: 371, endPoint y: 191, distance: 417.1
click at [371, 191] on button "Back to Login" at bounding box center [334, 186] width 127 height 22
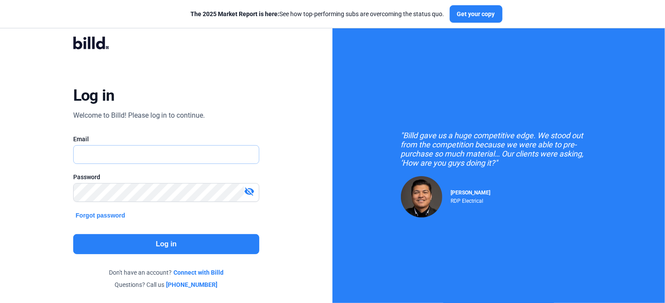
type input "byanka@Niroof.com"
click at [231, 242] on button "Log in" at bounding box center [166, 244] width 186 height 20
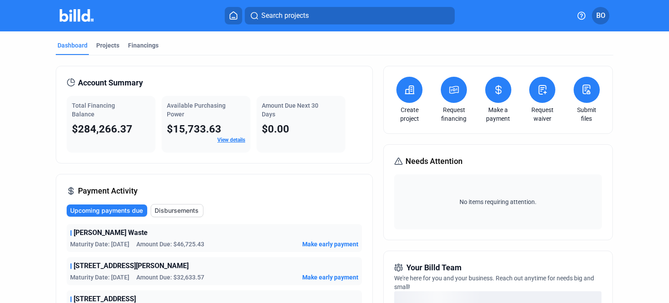
click at [493, 92] on icon at bounding box center [498, 90] width 11 height 10
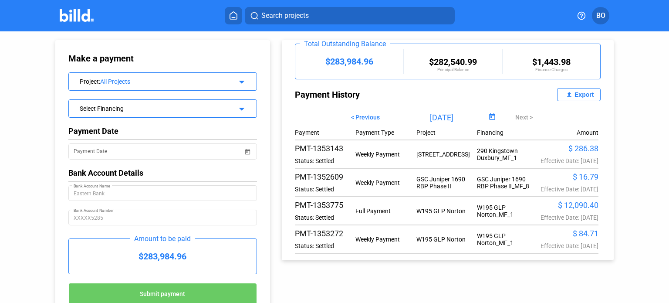
click at [576, 94] on div "Export" at bounding box center [584, 94] width 19 height 7
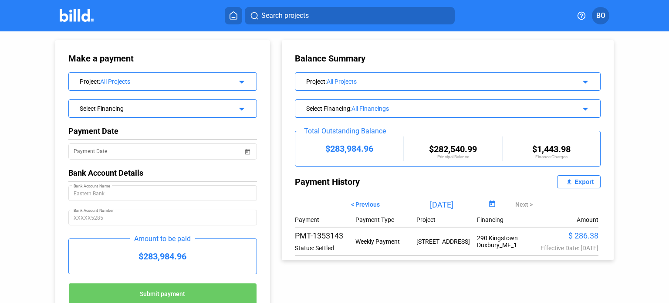
scroll to position [87, 0]
